Goal: Task Accomplishment & Management: Use online tool/utility

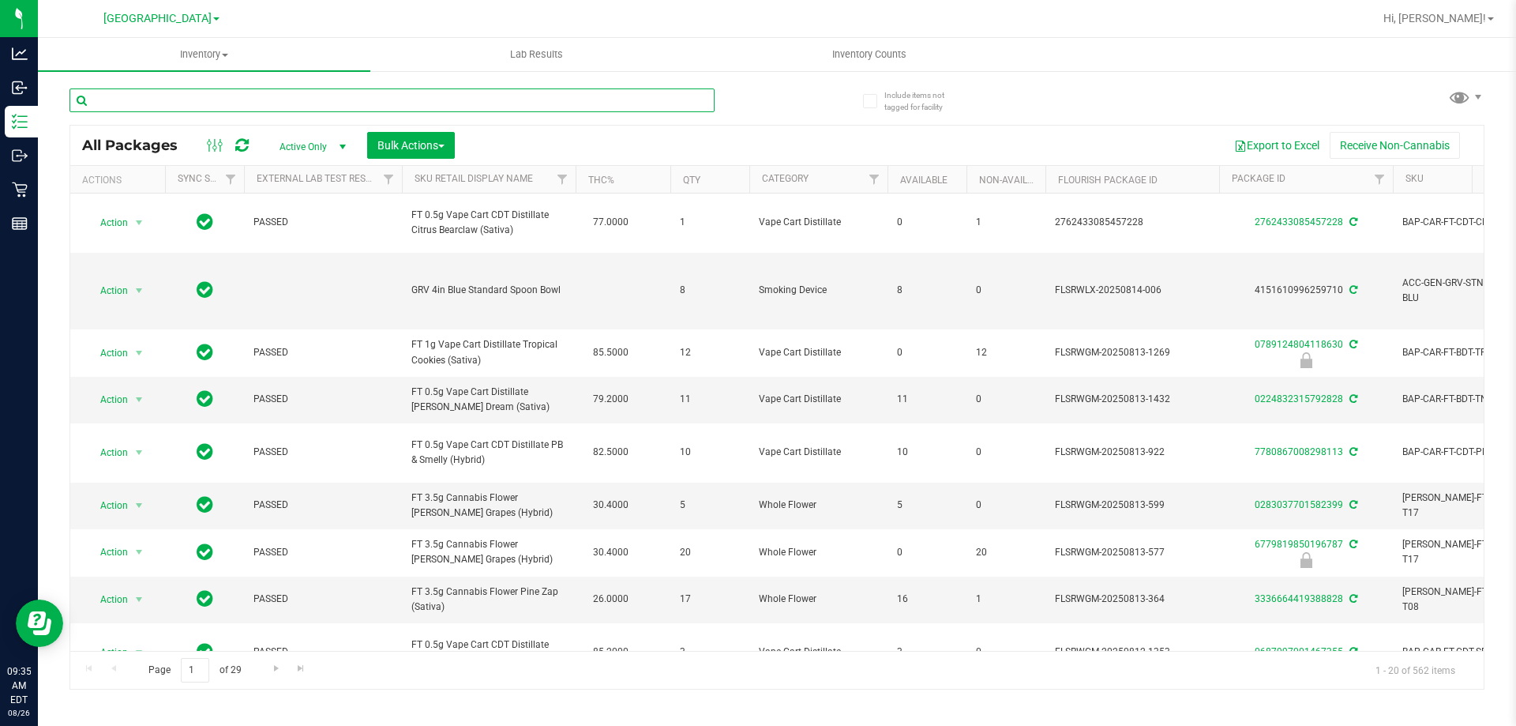
click at [156, 102] on input "text" at bounding box center [392, 100] width 645 height 24
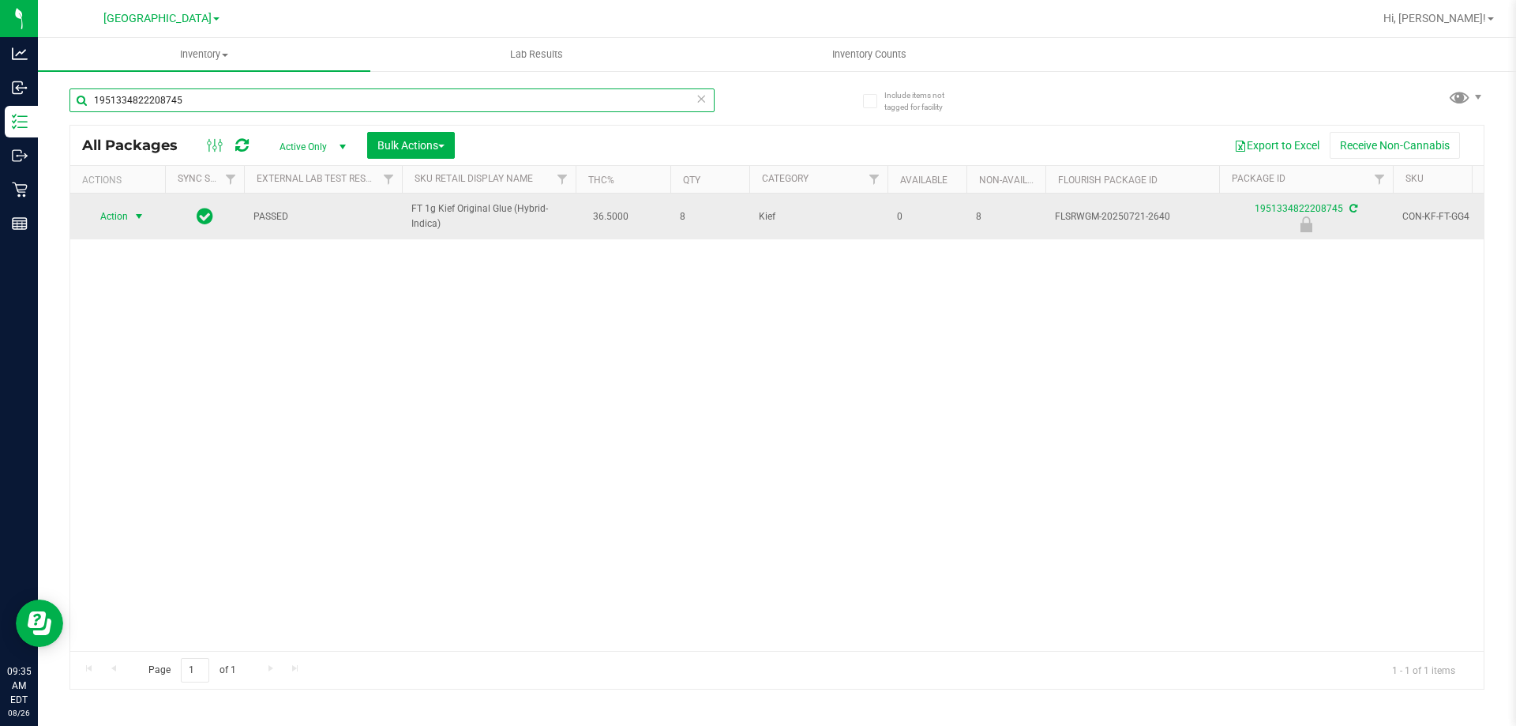
type input "1951334822208745"
click at [134, 217] on span "select" at bounding box center [139, 216] width 13 height 13
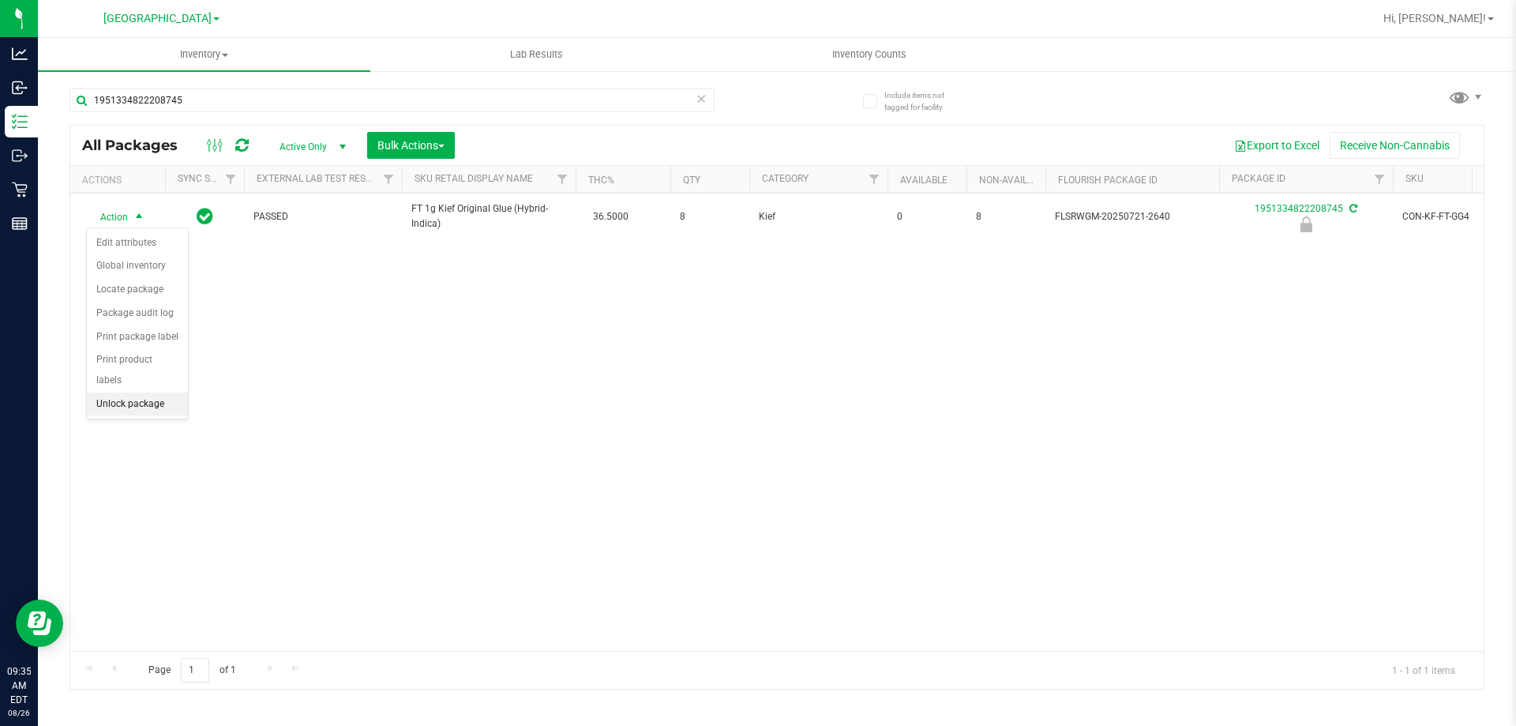
click at [157, 393] on li "Unlock package" at bounding box center [137, 405] width 101 height 24
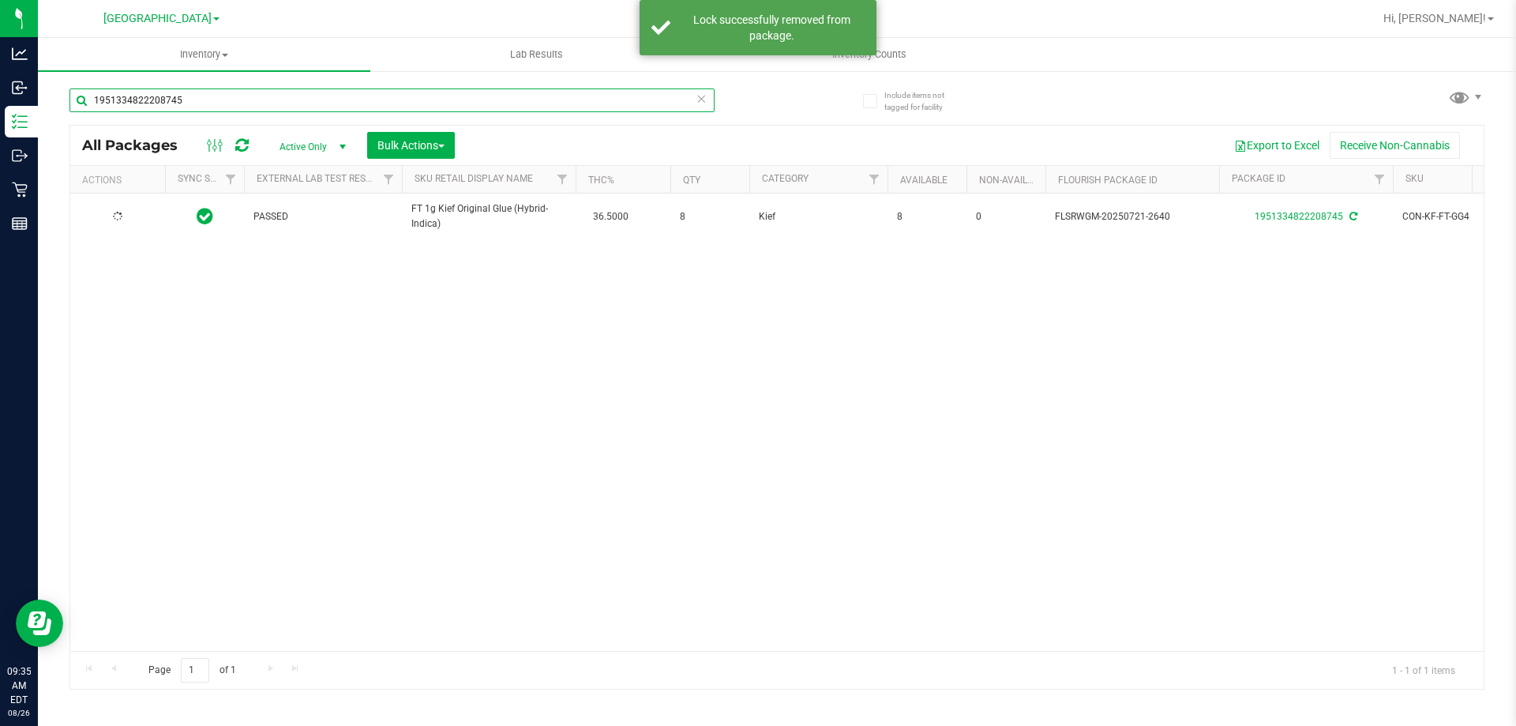
click at [189, 98] on input "1951334822208745" at bounding box center [392, 100] width 645 height 24
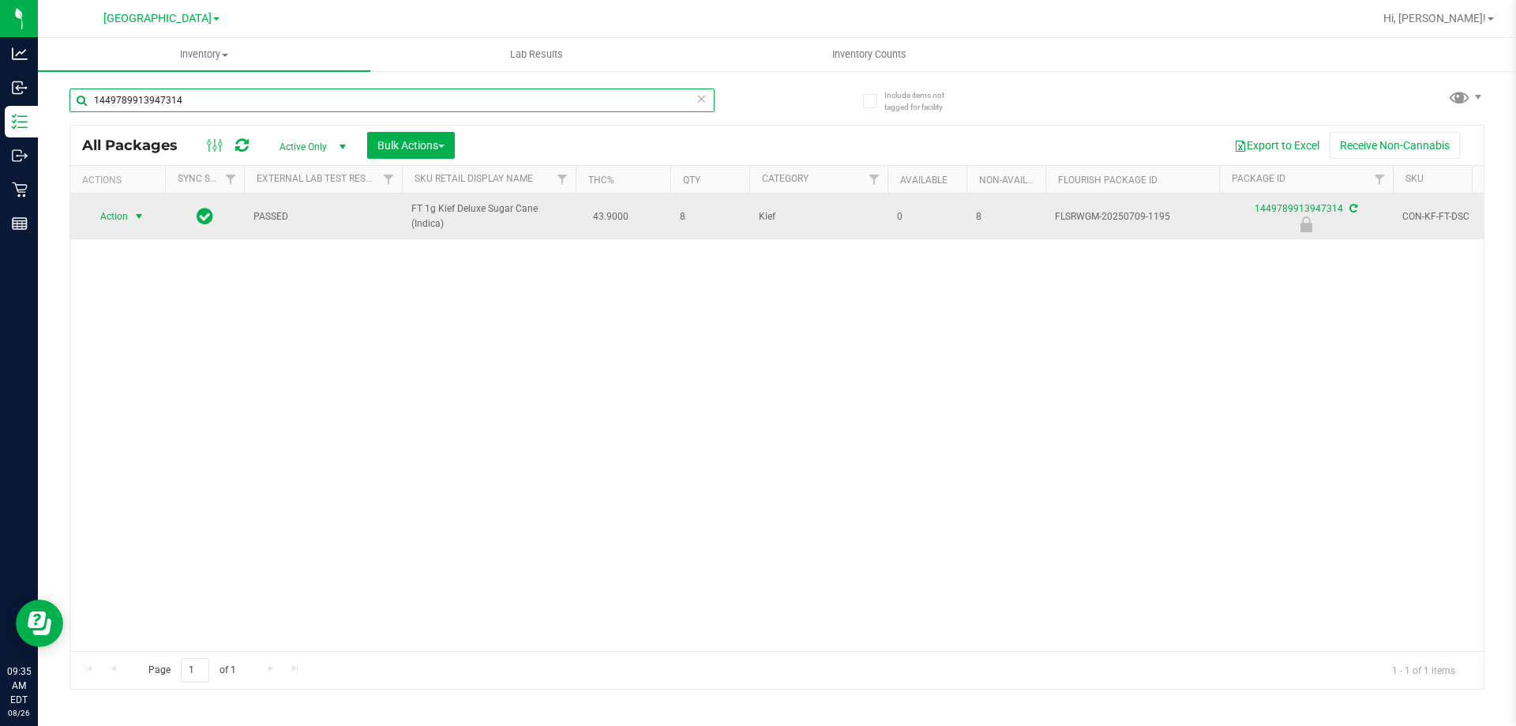
type input "1449789913947314"
click at [135, 217] on span "select" at bounding box center [139, 216] width 13 height 13
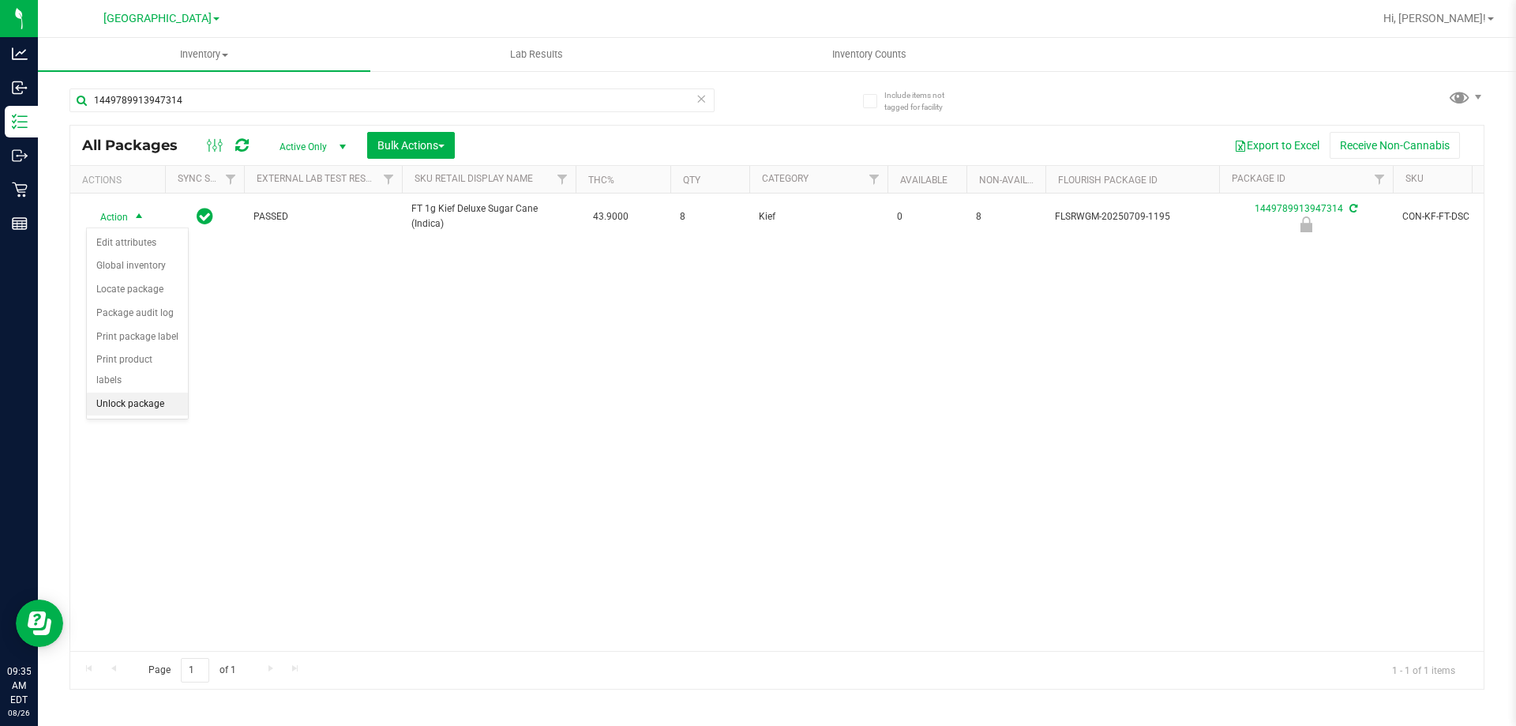
click at [149, 393] on li "Unlock package" at bounding box center [137, 405] width 101 height 24
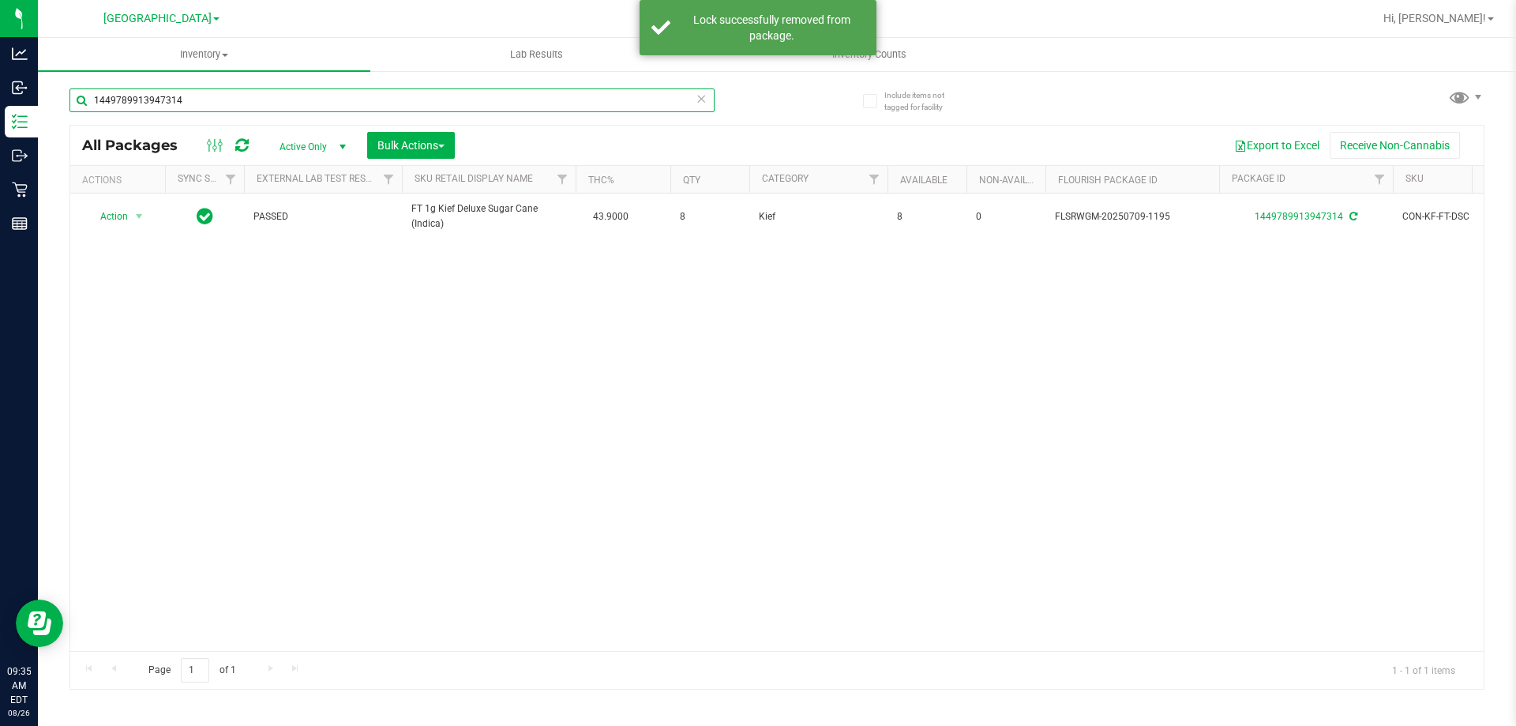
click at [209, 92] on input "1449789913947314" at bounding box center [392, 100] width 645 height 24
